Goal: Information Seeking & Learning: Learn about a topic

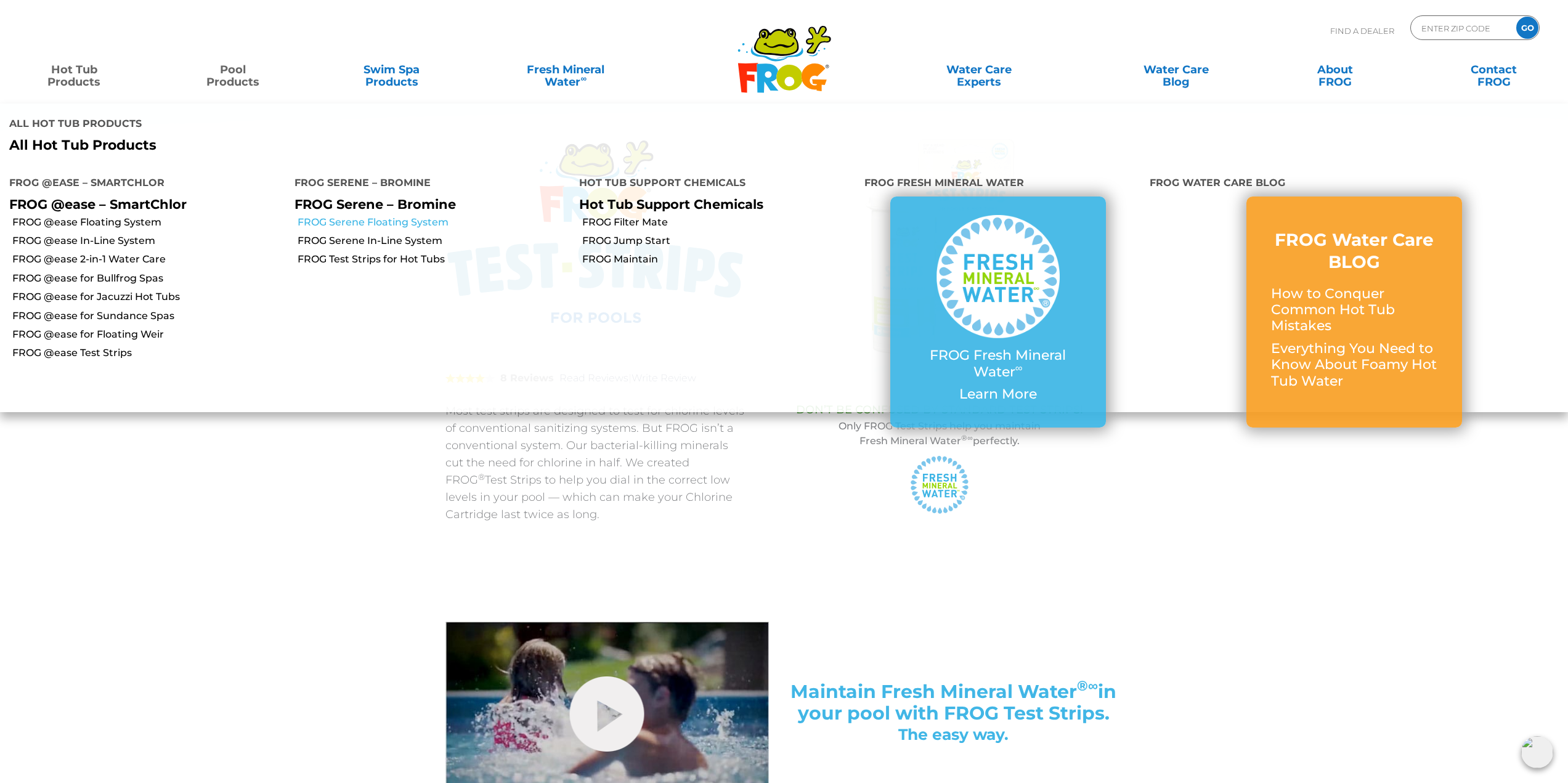
click at [360, 222] on link "FROG Serene Floating System" at bounding box center [434, 222] width 273 height 14
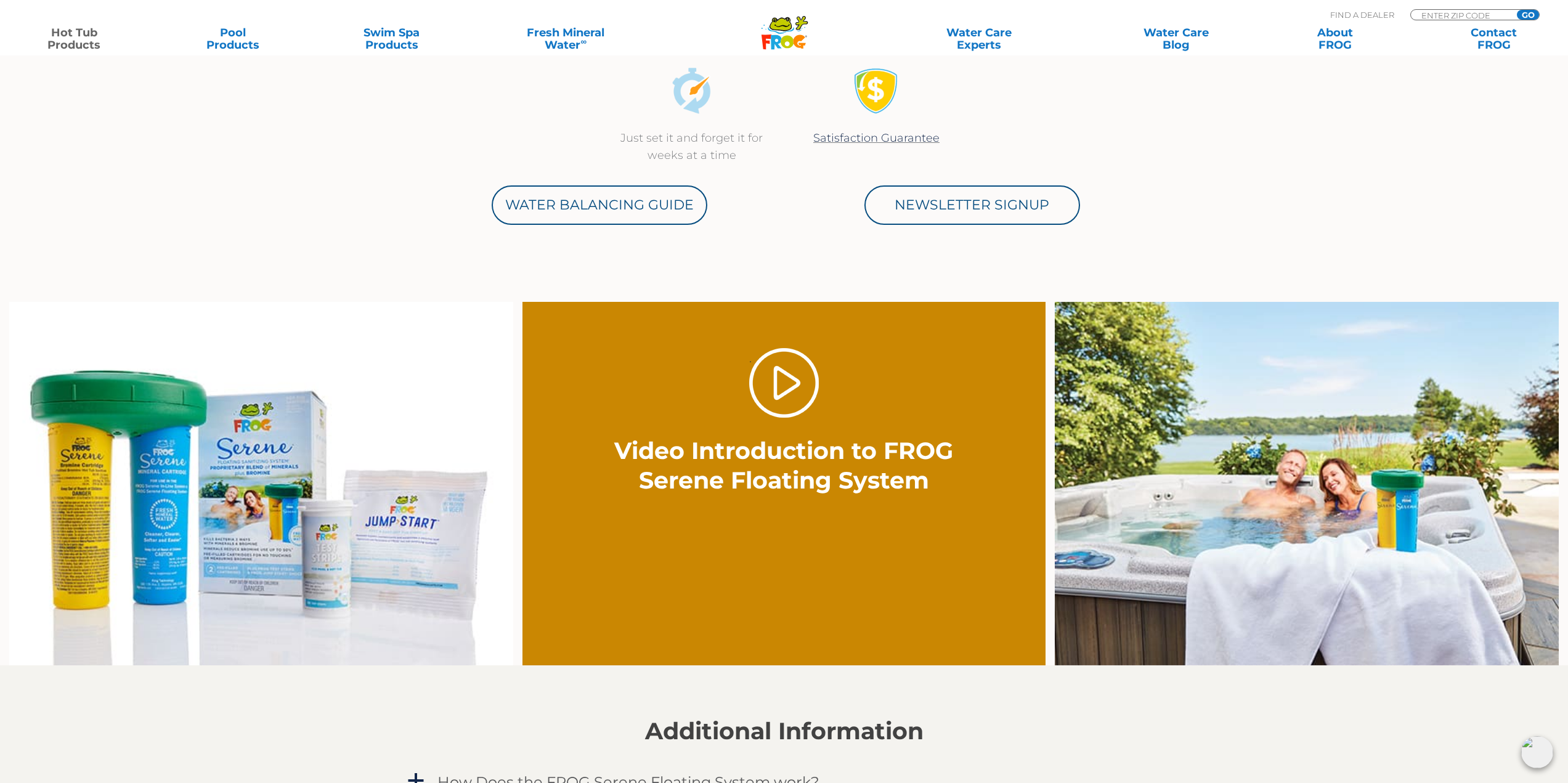
scroll to position [739, 0]
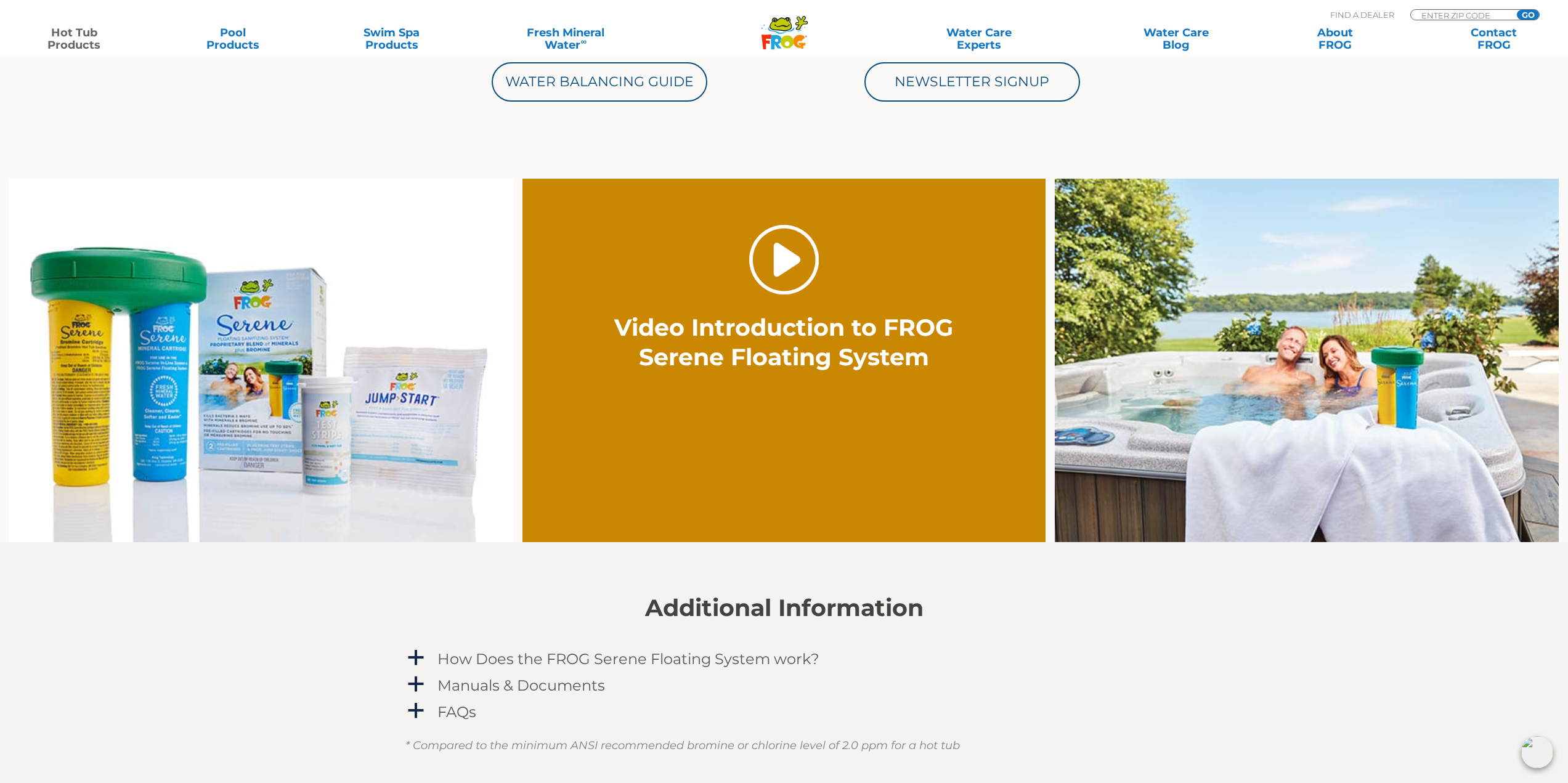
click at [777, 269] on link "." at bounding box center [784, 260] width 70 height 70
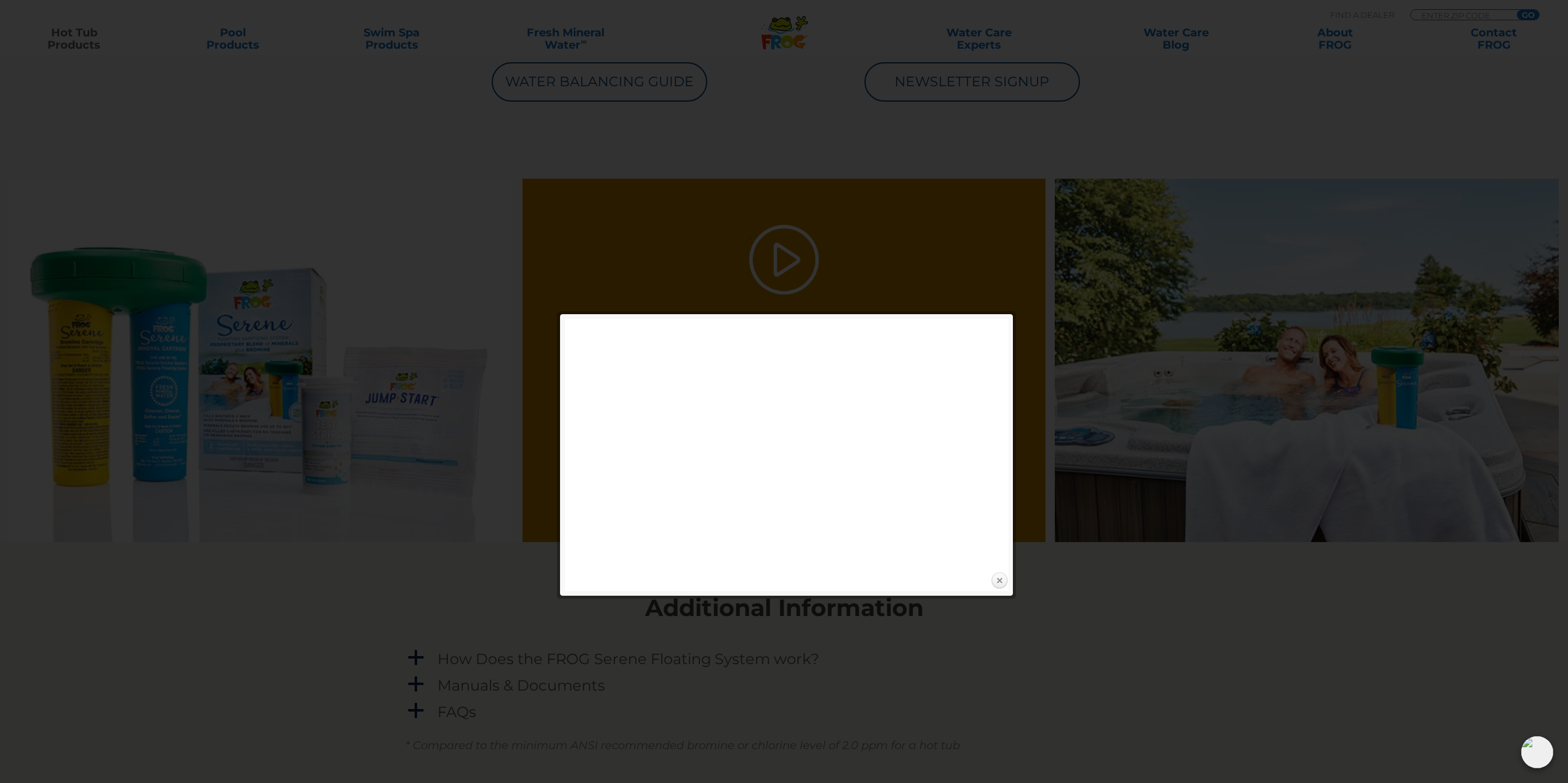
click at [996, 576] on link "Close" at bounding box center [999, 581] width 19 height 19
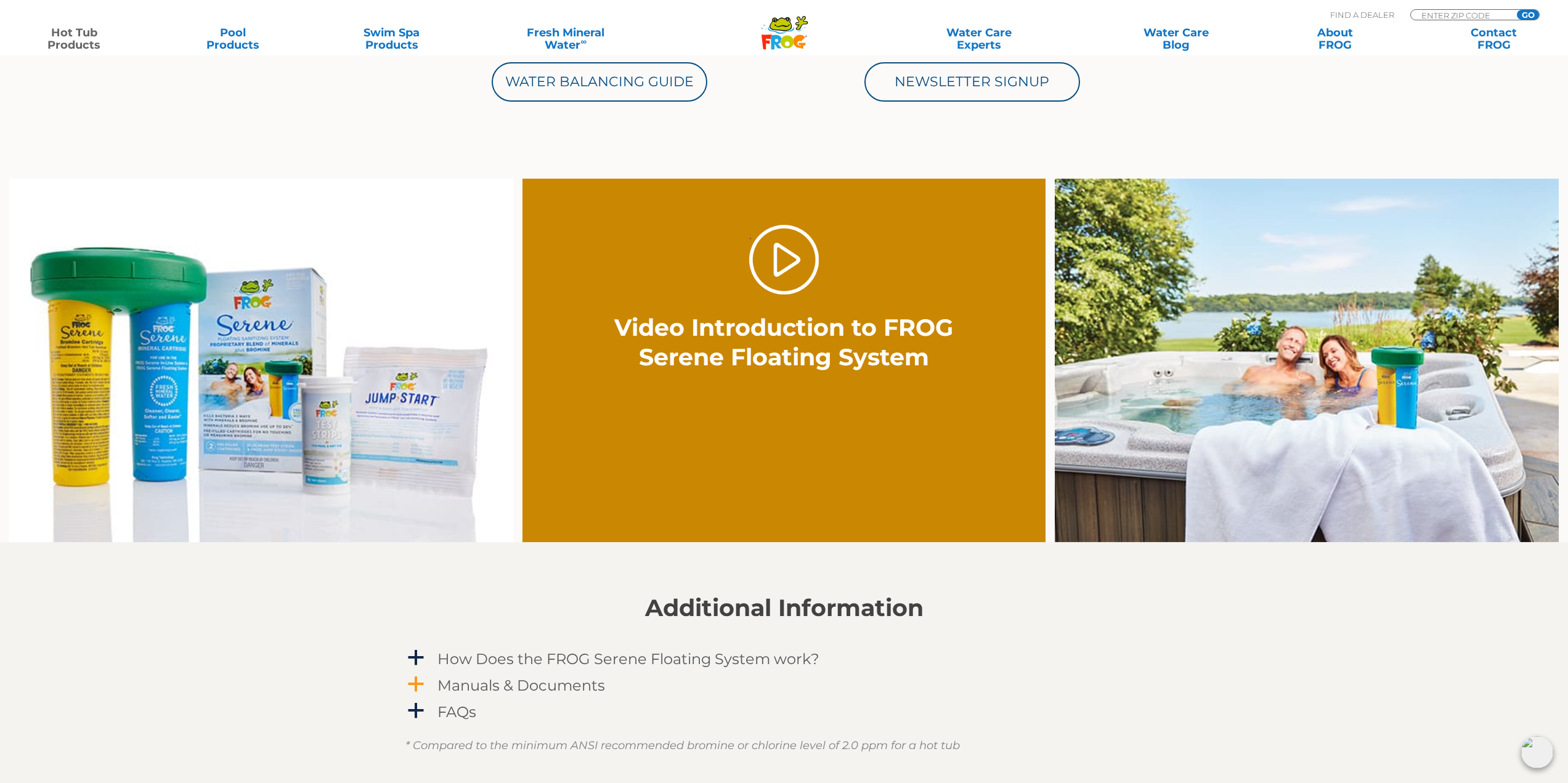
click at [419, 688] on span "a" at bounding box center [416, 685] width 19 height 19
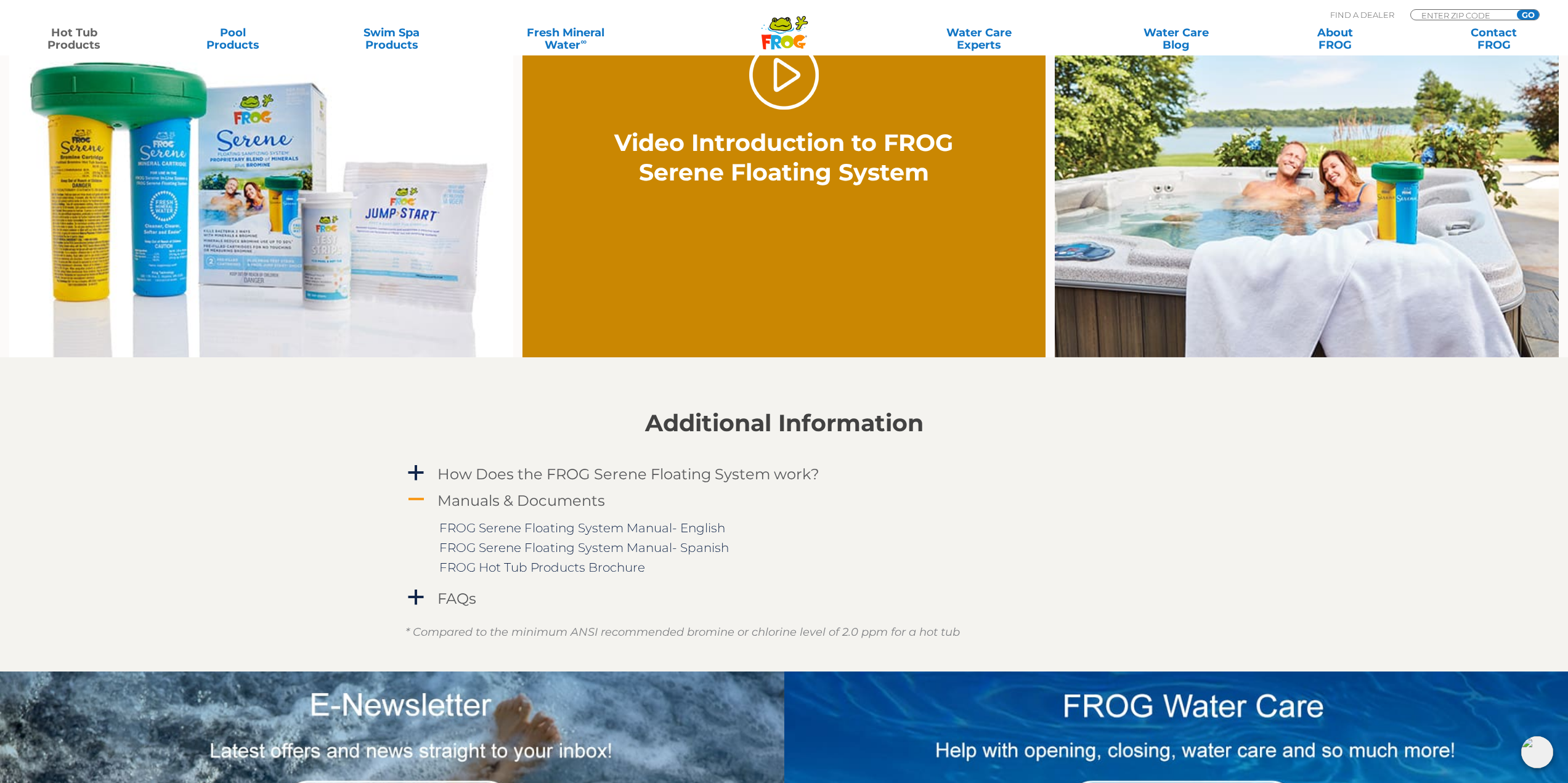
scroll to position [1047, 0]
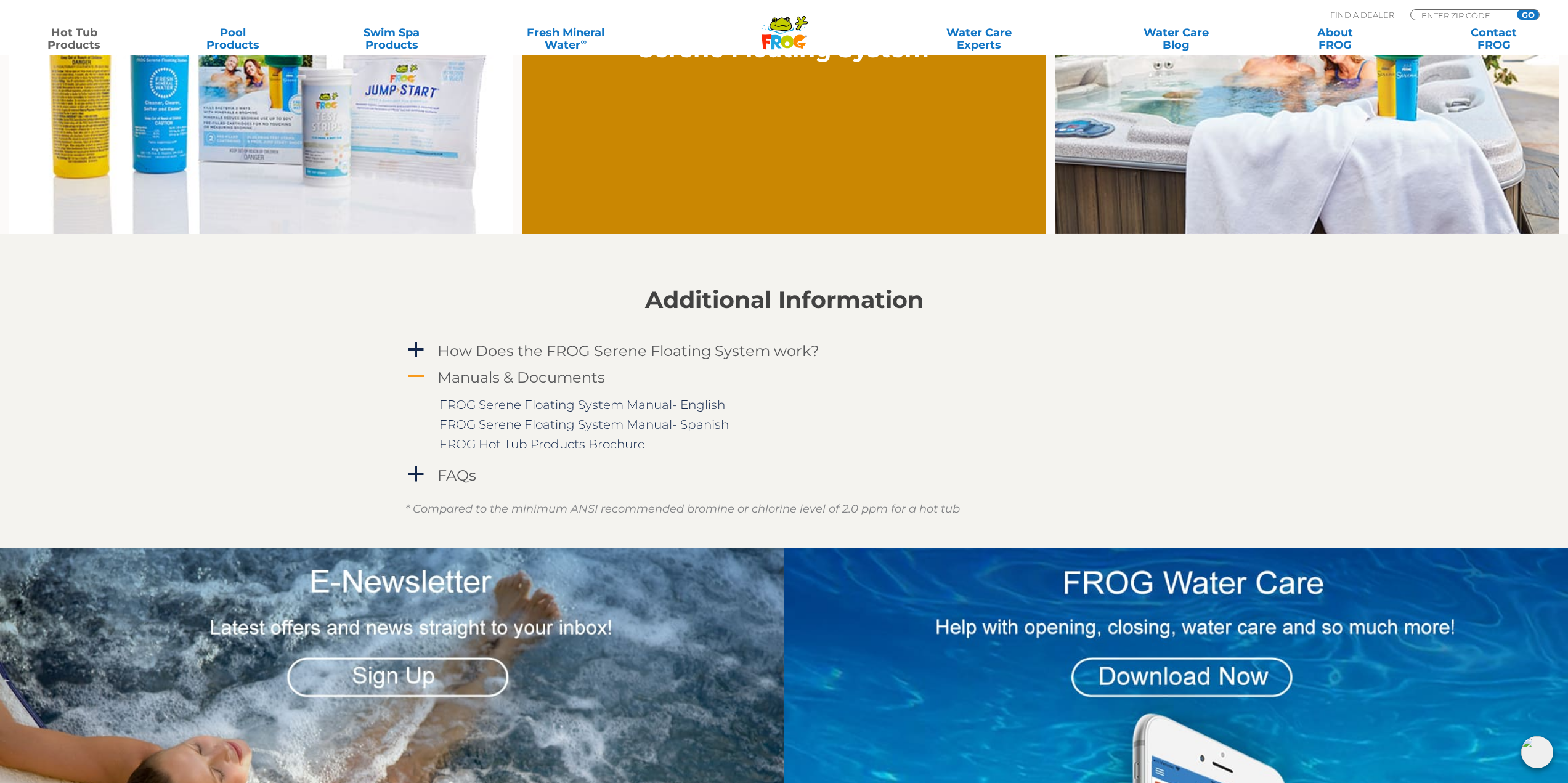
click at [398, 478] on section "Additional Information a How Does the FROG Serene Floating System work? The FRO…" at bounding box center [784, 391] width 1568 height 314
click at [409, 473] on span "a" at bounding box center [416, 475] width 19 height 19
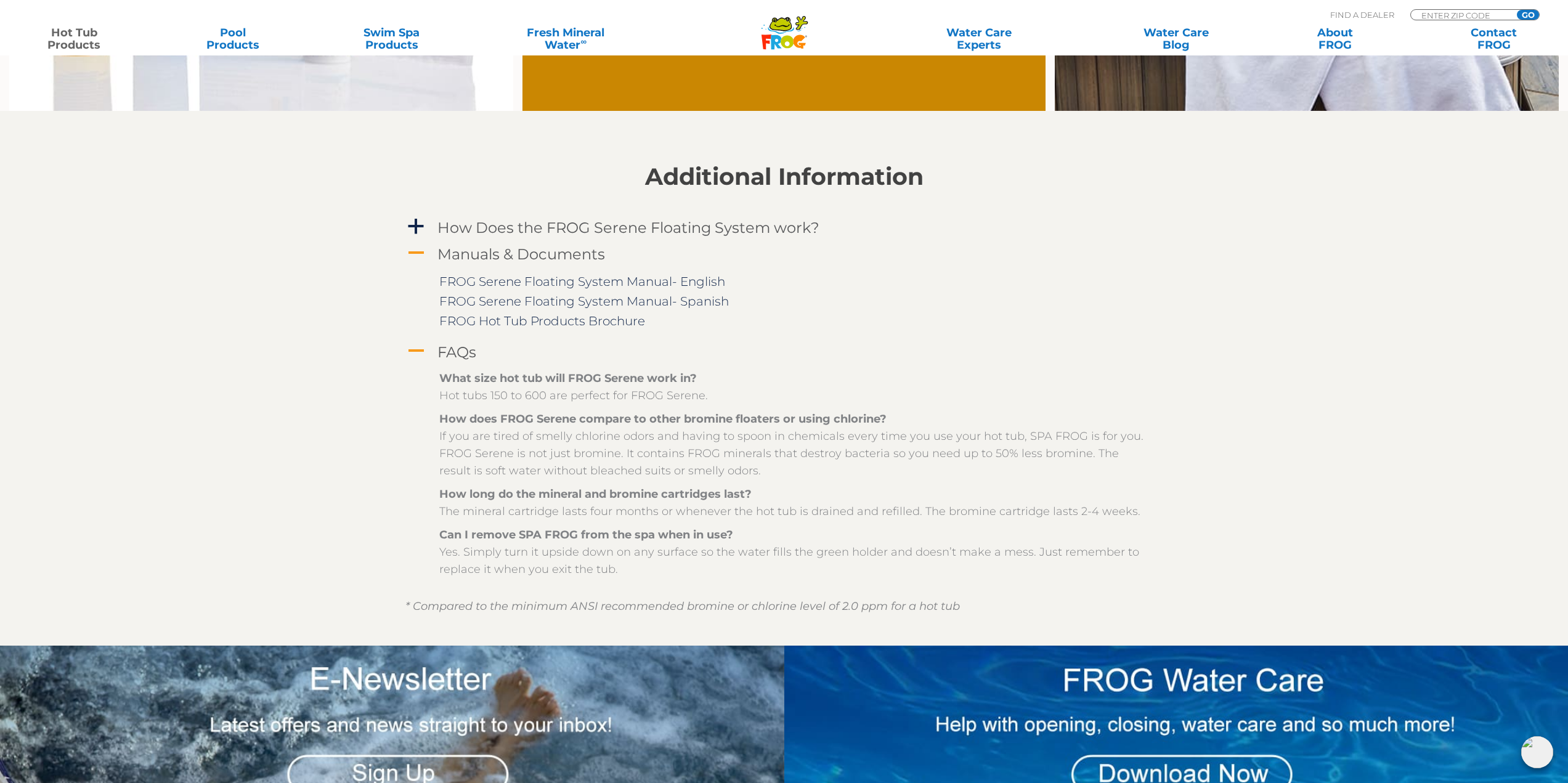
scroll to position [1294, 0]
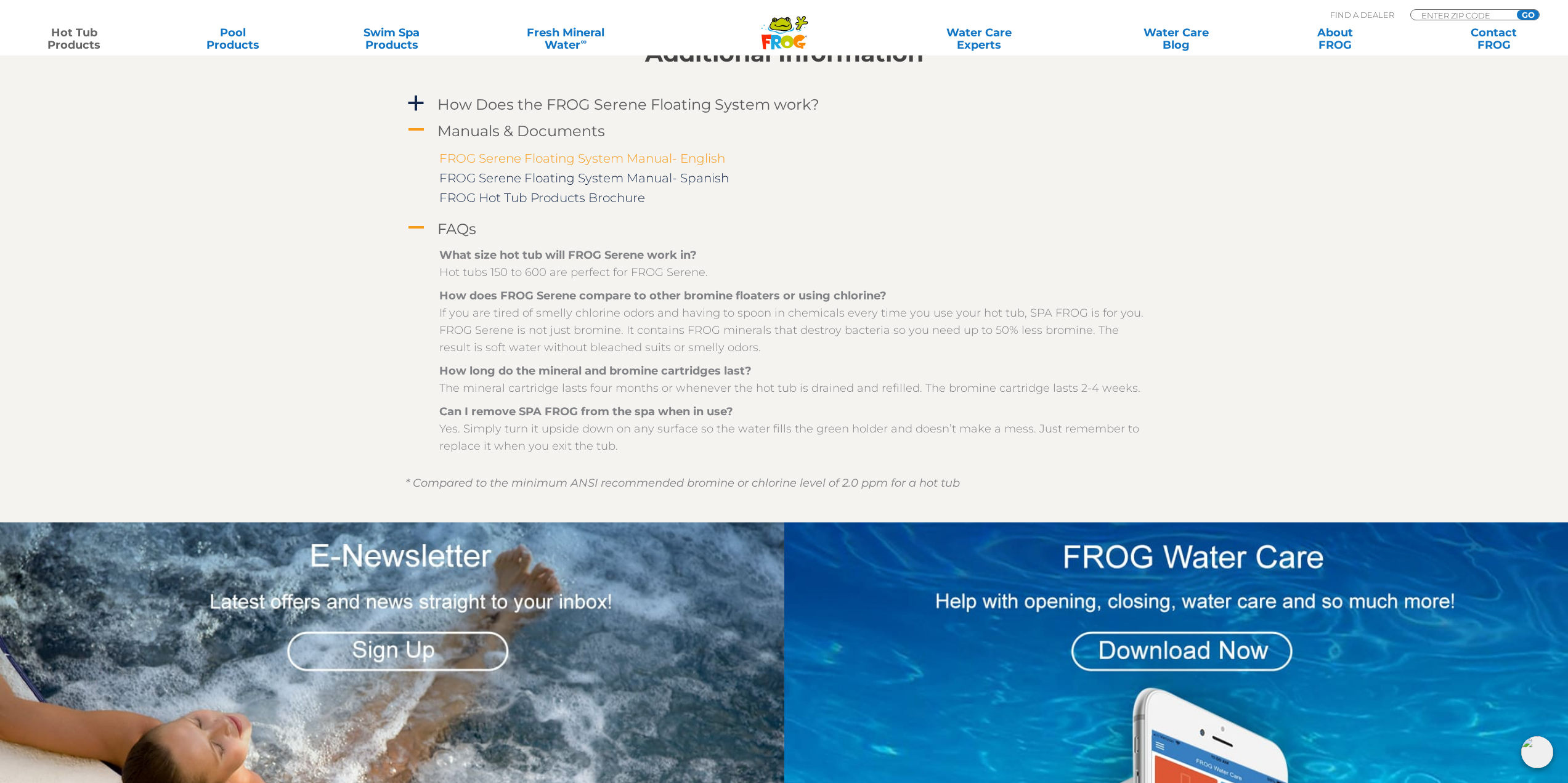
click at [488, 158] on link "FROG Serene Floating System Manual- English" at bounding box center [582, 158] width 286 height 15
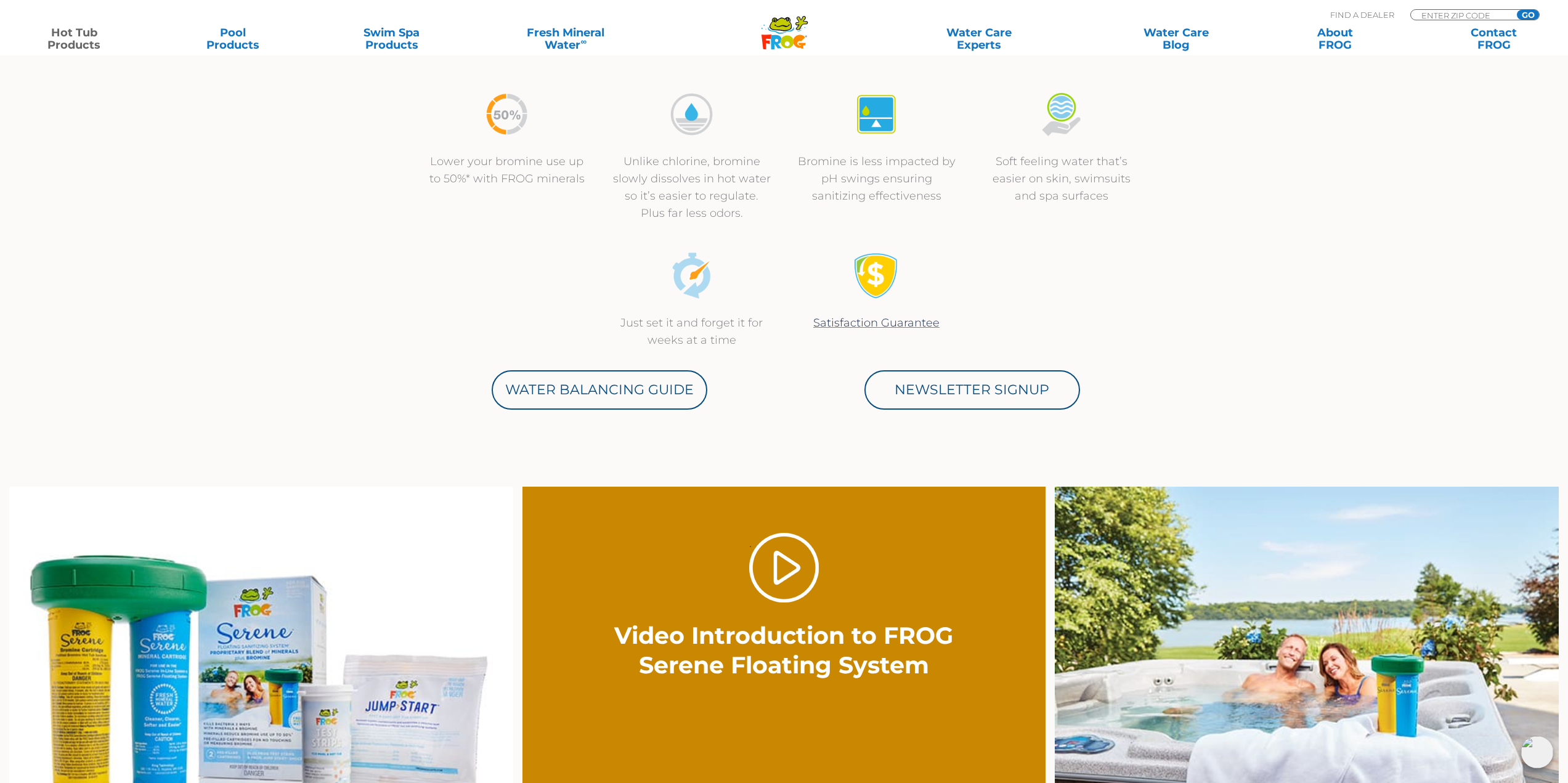
scroll to position [369, 0]
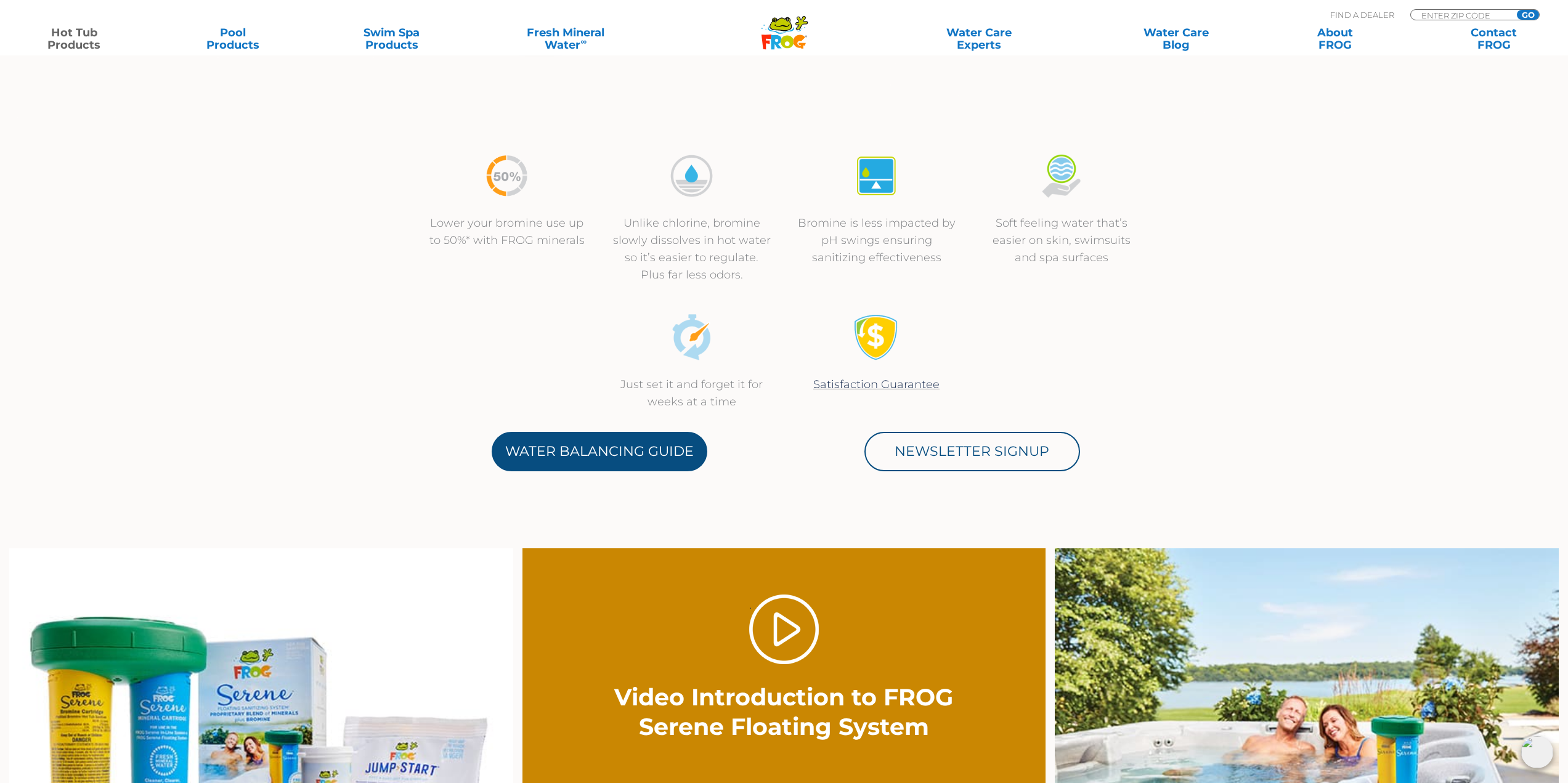
click at [551, 450] on link "Water Balancing Guide" at bounding box center [600, 451] width 216 height 39
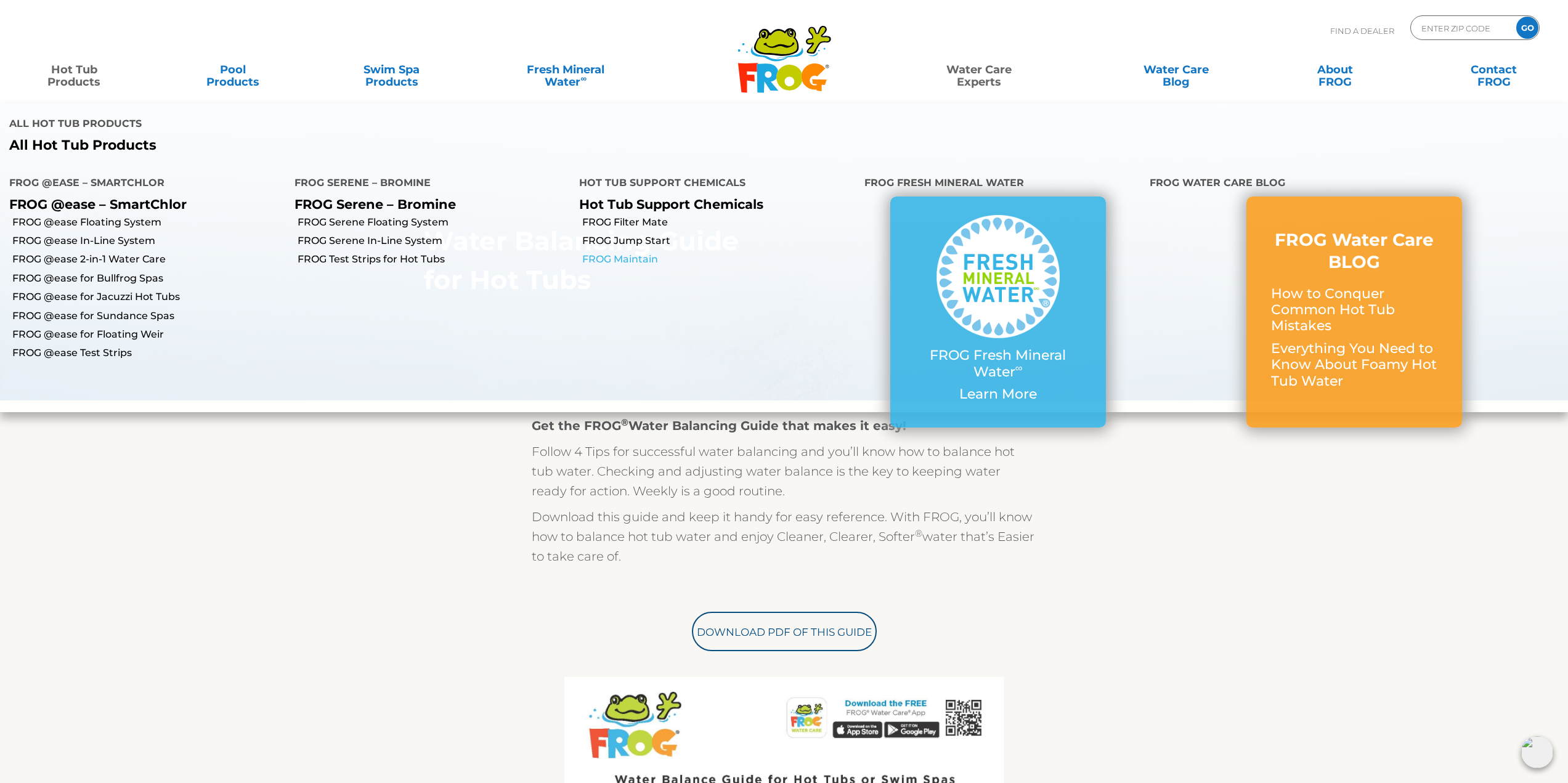
click at [618, 261] on link "FROG Maintain" at bounding box center [719, 259] width 273 height 14
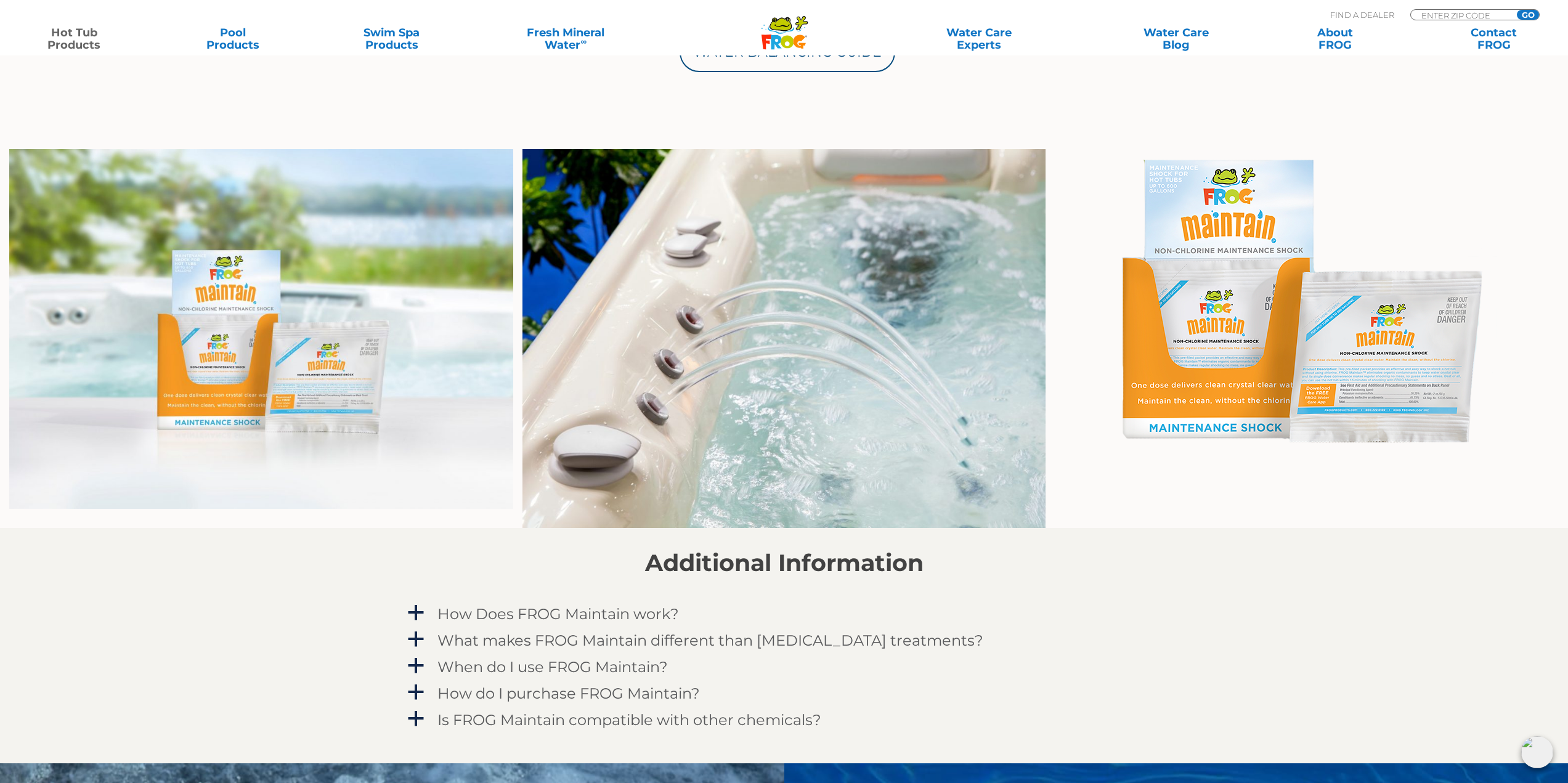
scroll to position [985, 0]
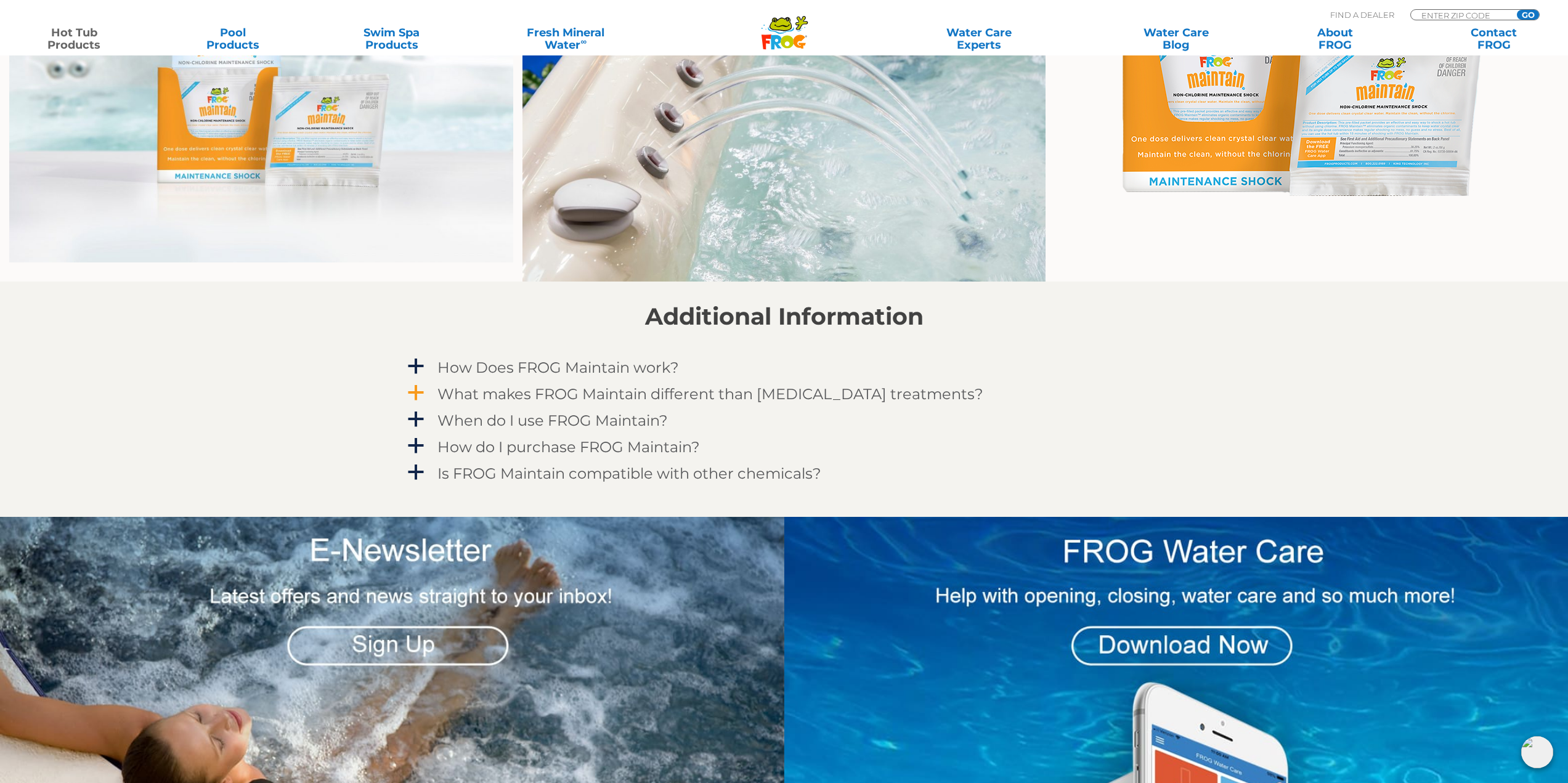
click at [423, 386] on span "a" at bounding box center [416, 393] width 19 height 19
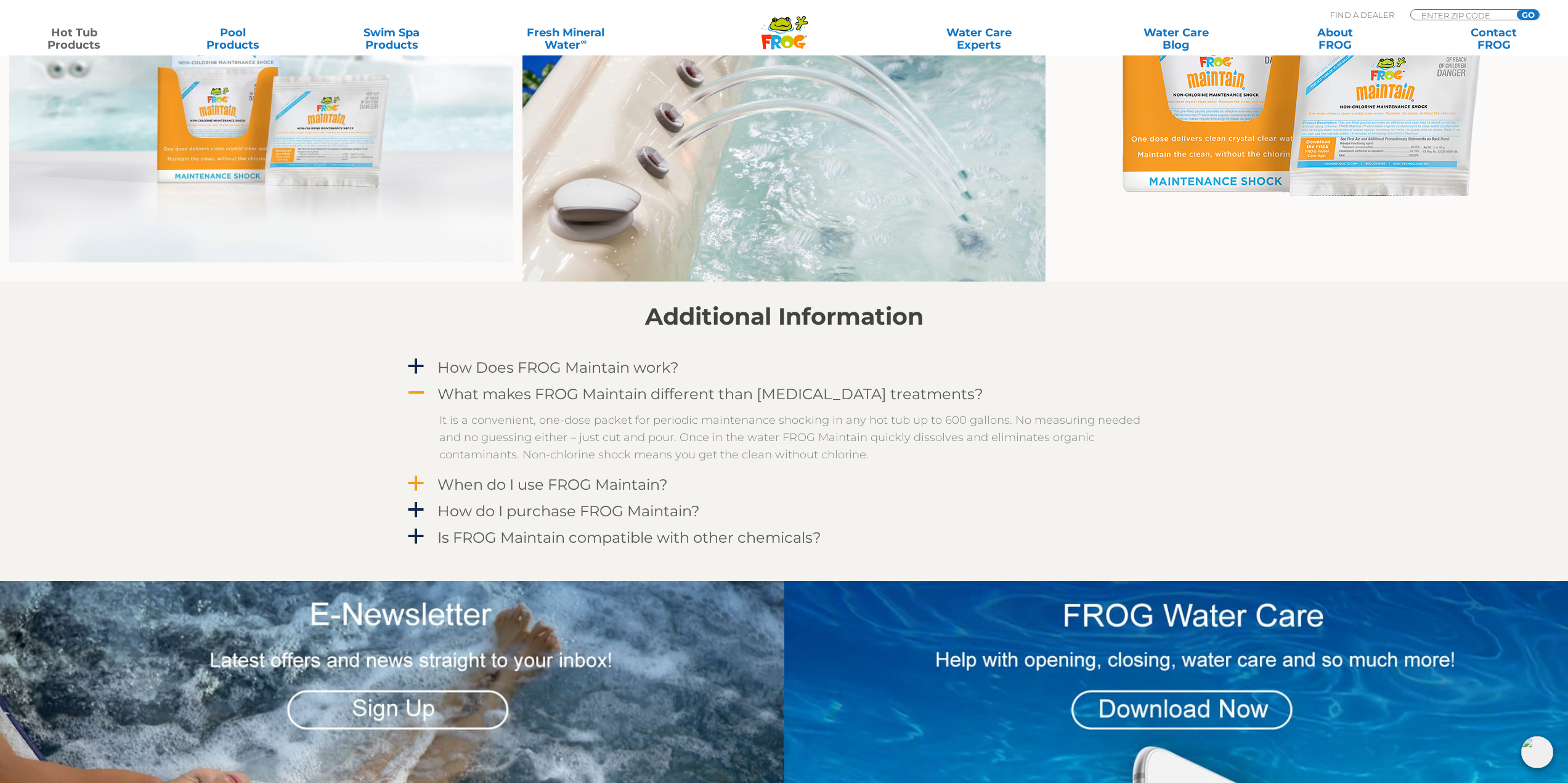
click at [420, 487] on span "a" at bounding box center [416, 483] width 19 height 19
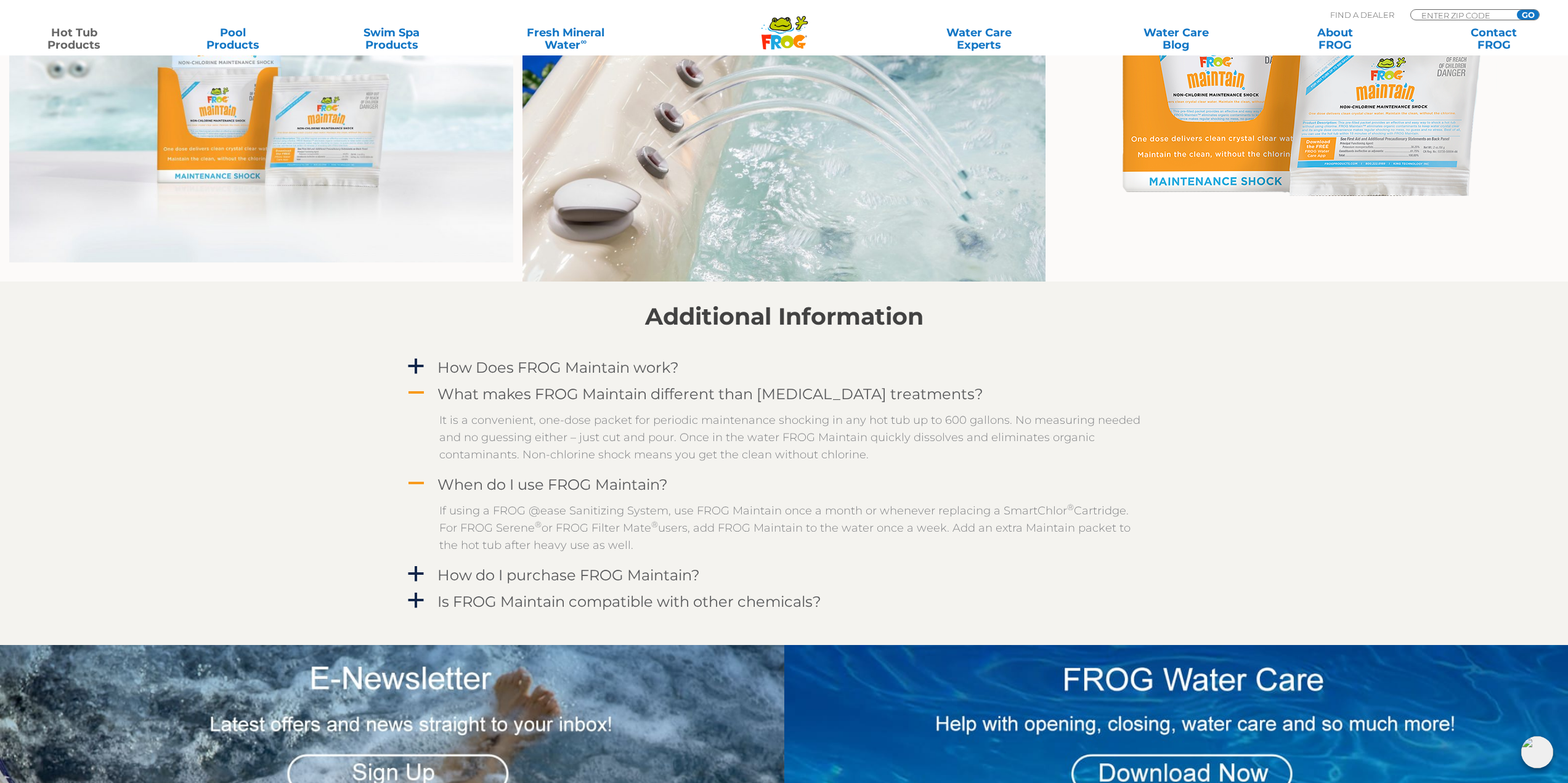
scroll to position [1047, 0]
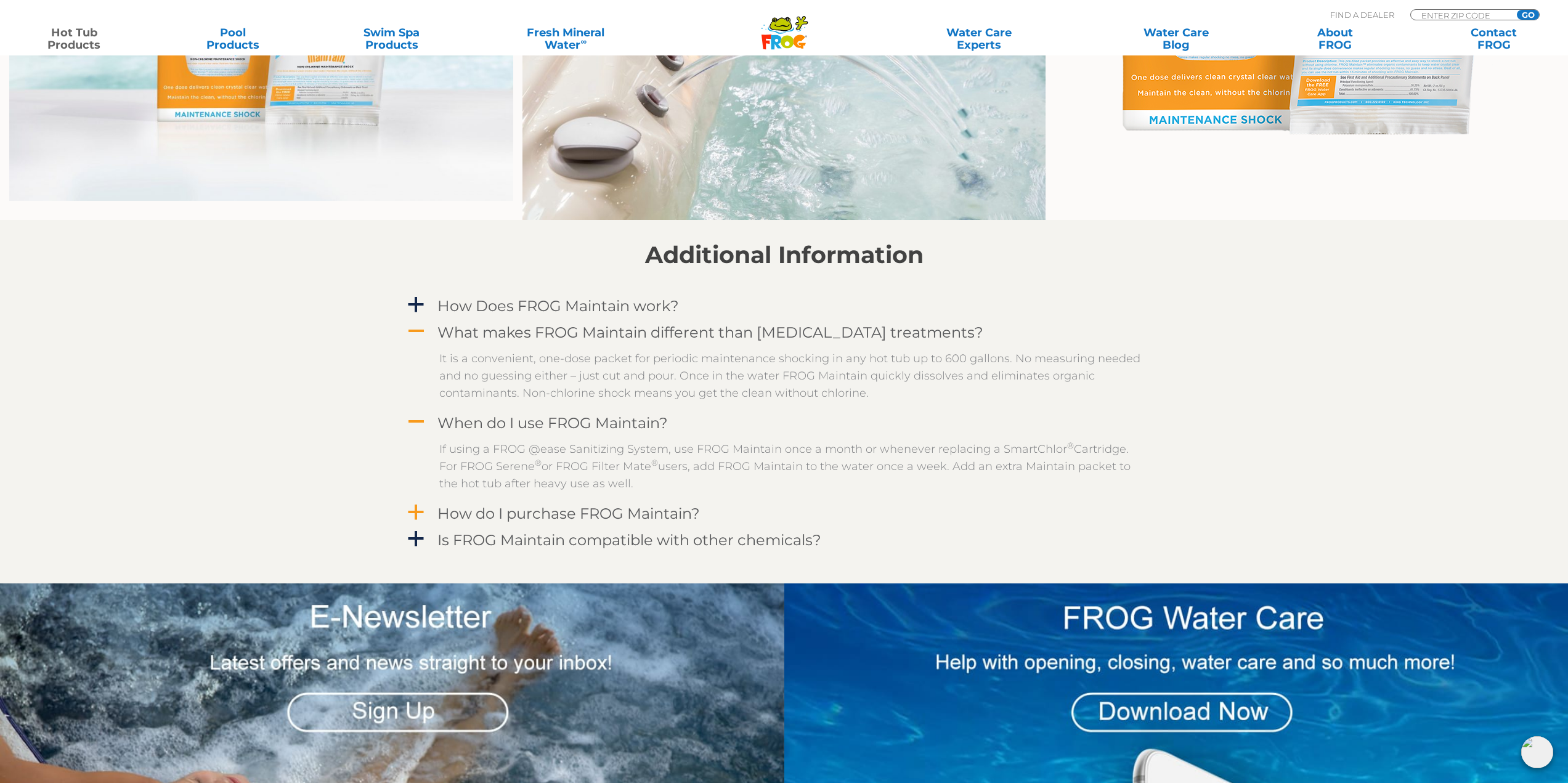
click at [422, 510] on span "a" at bounding box center [416, 513] width 19 height 19
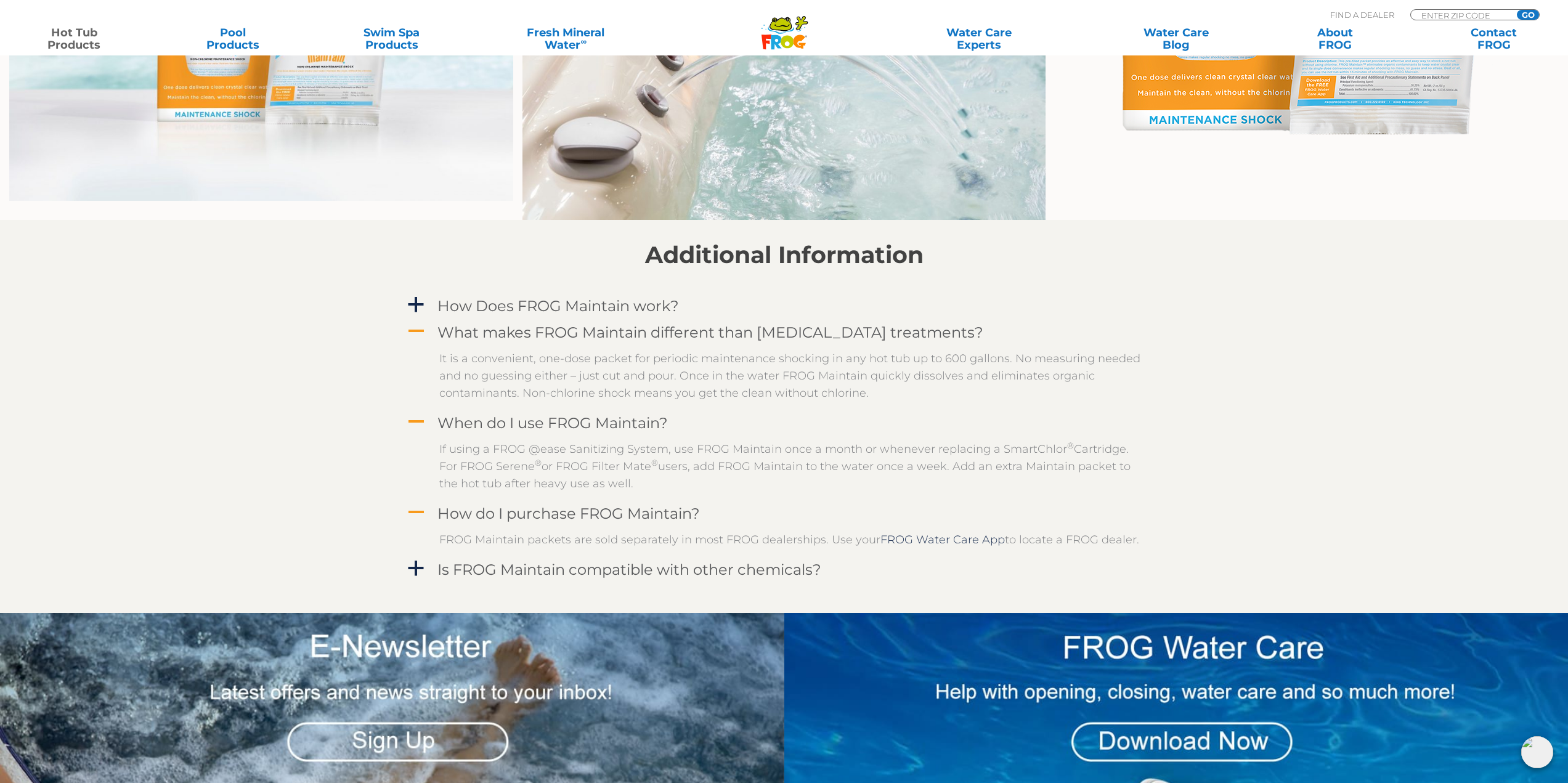
click at [407, 557] on div "a Is FROG Maintain compatible with other chemicals? As a monopersulfate product…" at bounding box center [784, 569] width 758 height 25
click at [415, 579] on link "a Is FROG Maintain compatible with other chemicals?" at bounding box center [784, 569] width 758 height 23
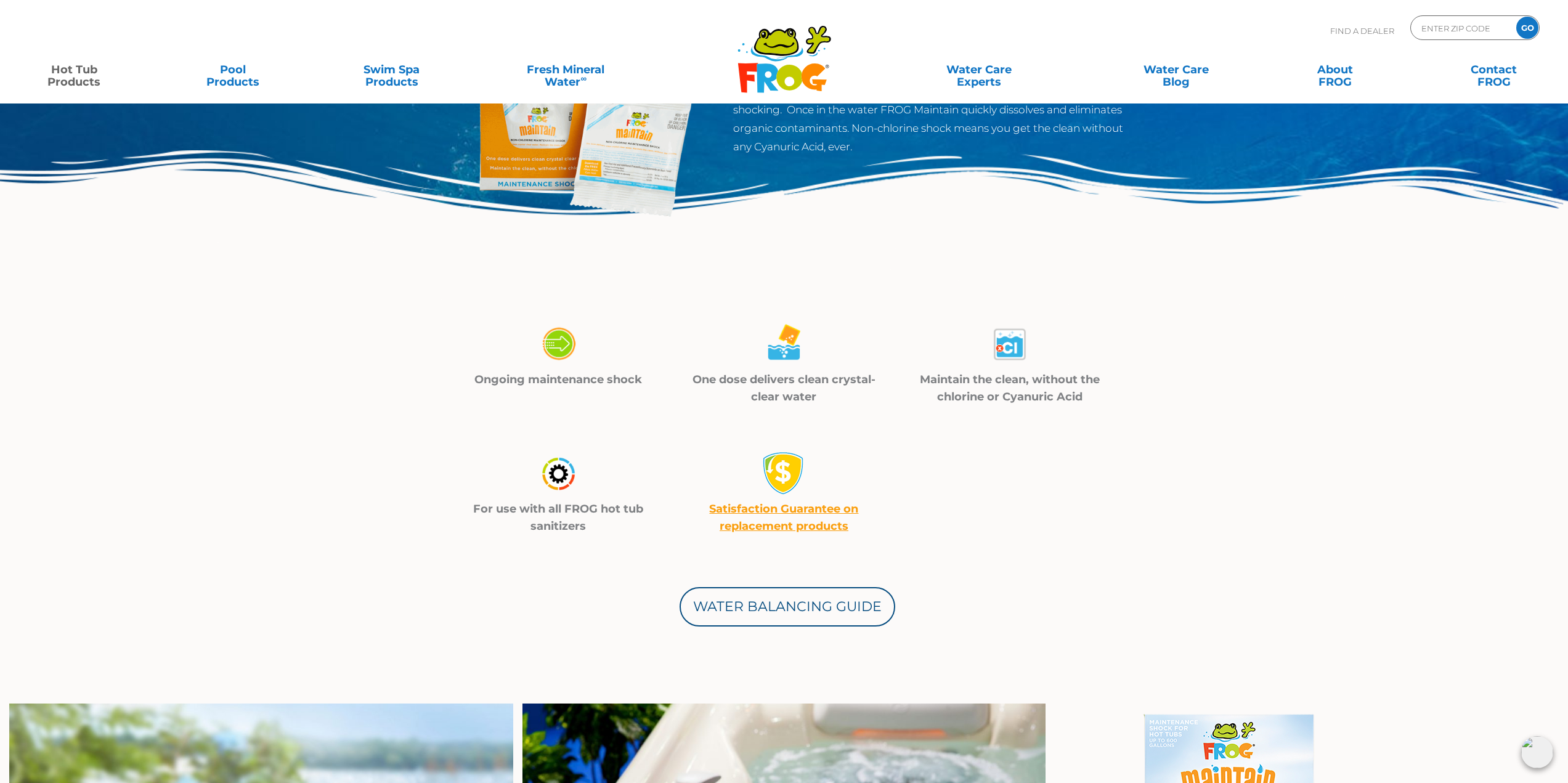
scroll to position [0, 0]
